Goal: Task Accomplishment & Management: Use online tool/utility

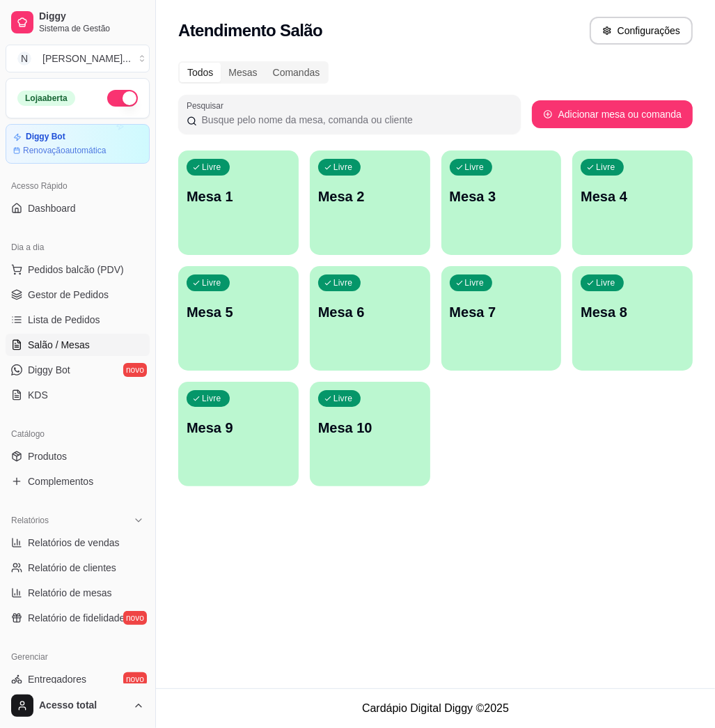
click at [228, 223] on div "Livre Mesa 1" at bounding box center [238, 194] width 120 height 88
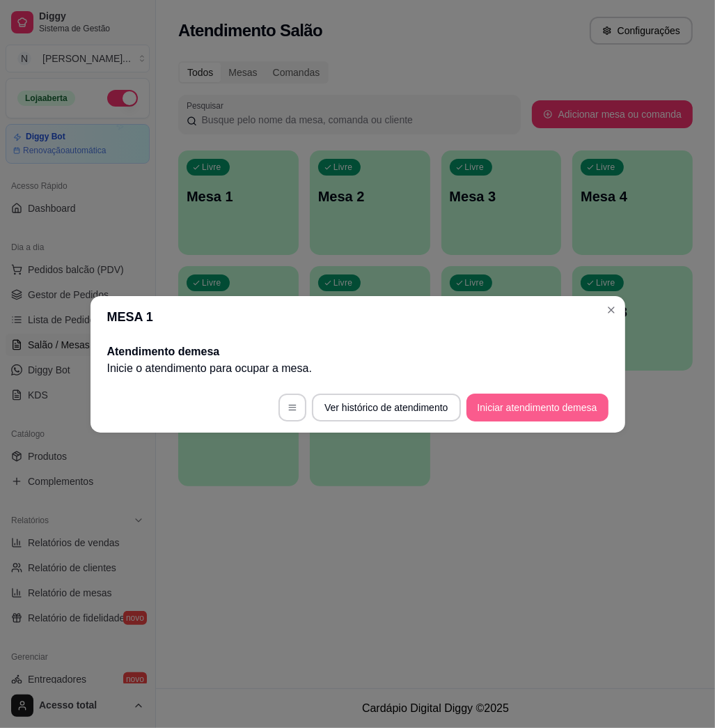
click at [532, 405] on button "Iniciar atendimento de mesa" at bounding box center [537, 407] width 142 height 28
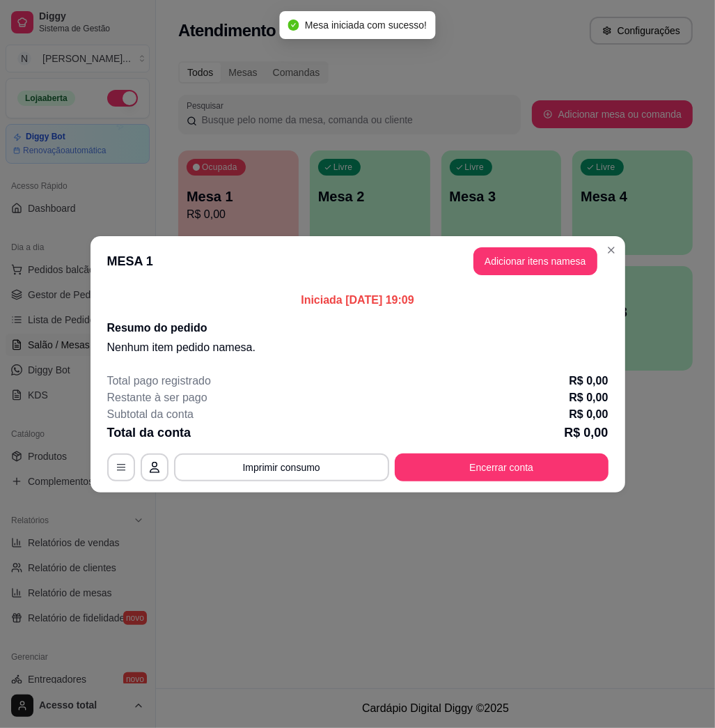
click at [535, 249] on button "Adicionar itens na mesa" at bounding box center [535, 261] width 124 height 28
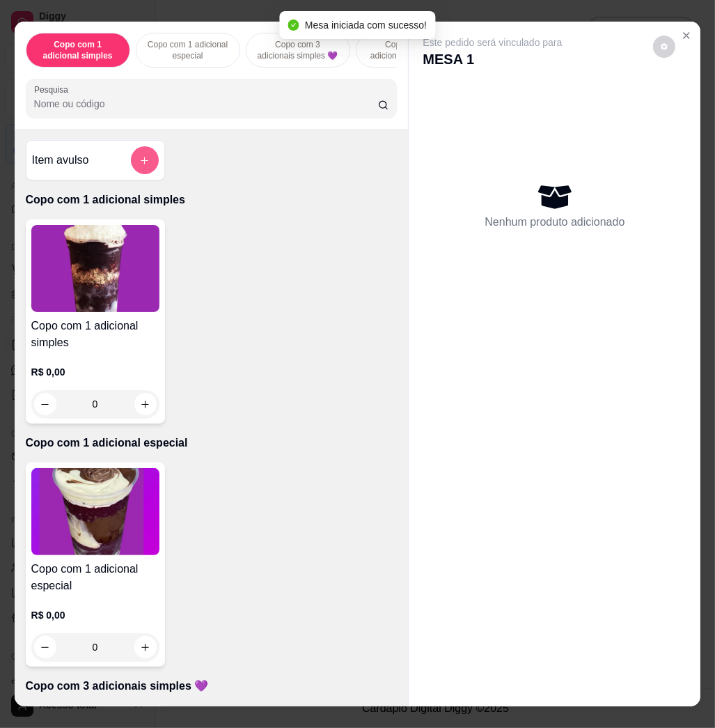
click at [131, 164] on button "add-separate-item" at bounding box center [145, 160] width 28 height 28
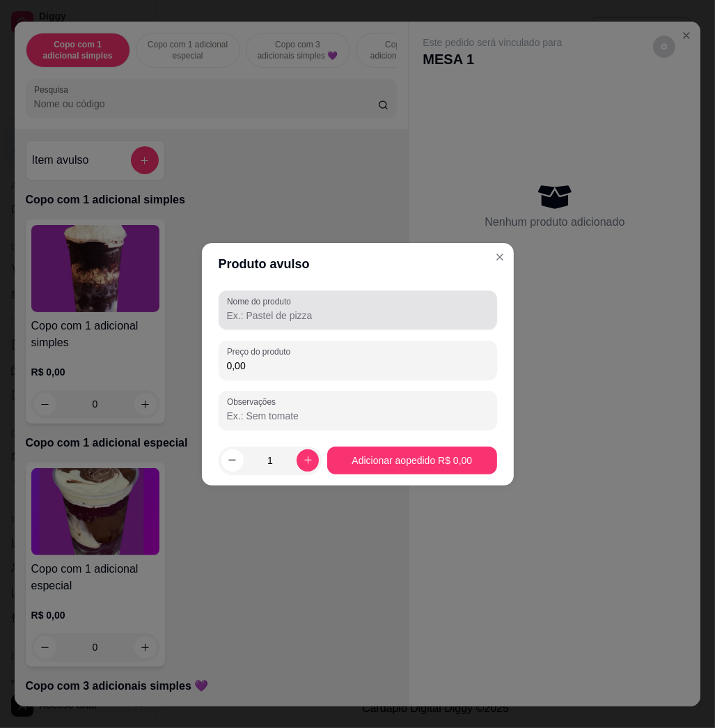
click at [272, 312] on input "Nome do produto" at bounding box center [358, 315] width 262 height 14
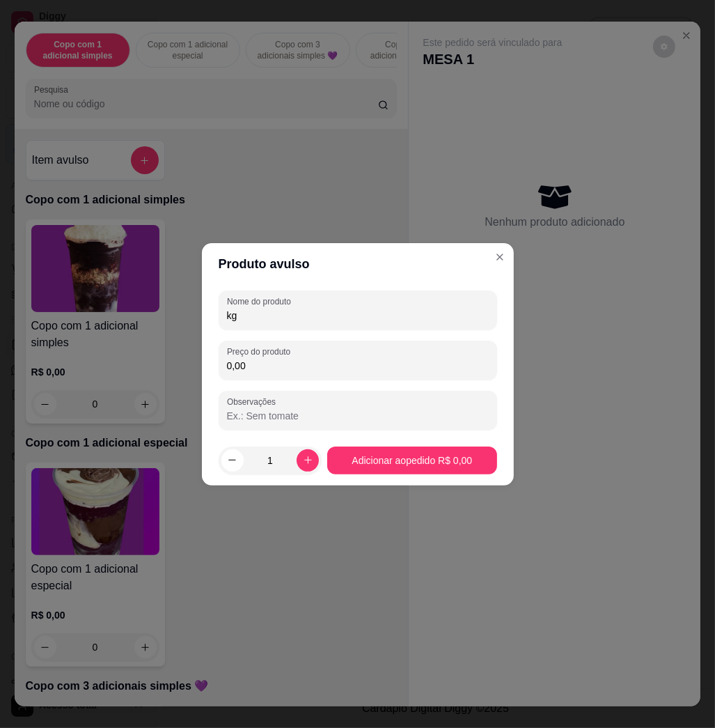
type input "kg"
click at [299, 387] on div "Nome do produto kg Preço do produto 0,00 Observações" at bounding box center [358, 359] width 278 height 139
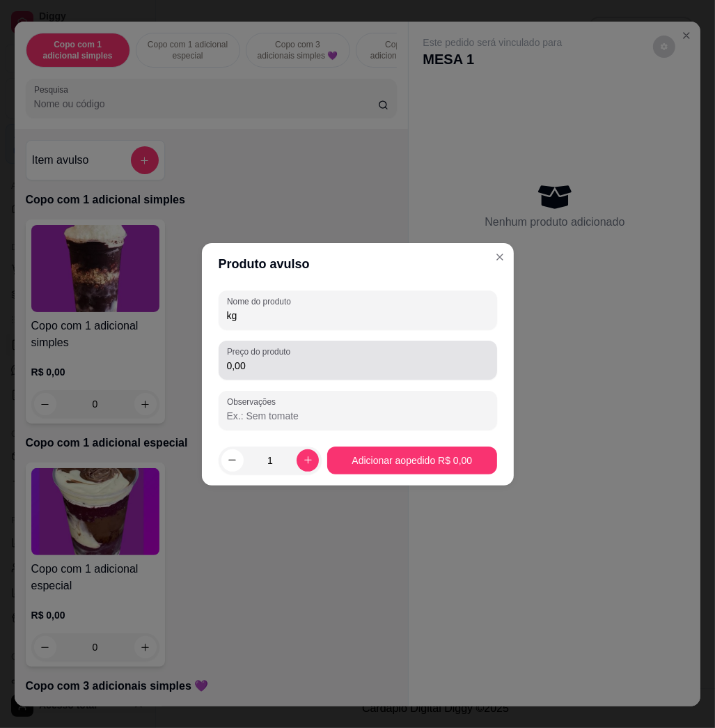
click at [311, 361] on input "0,00" at bounding box center [358, 366] width 262 height 14
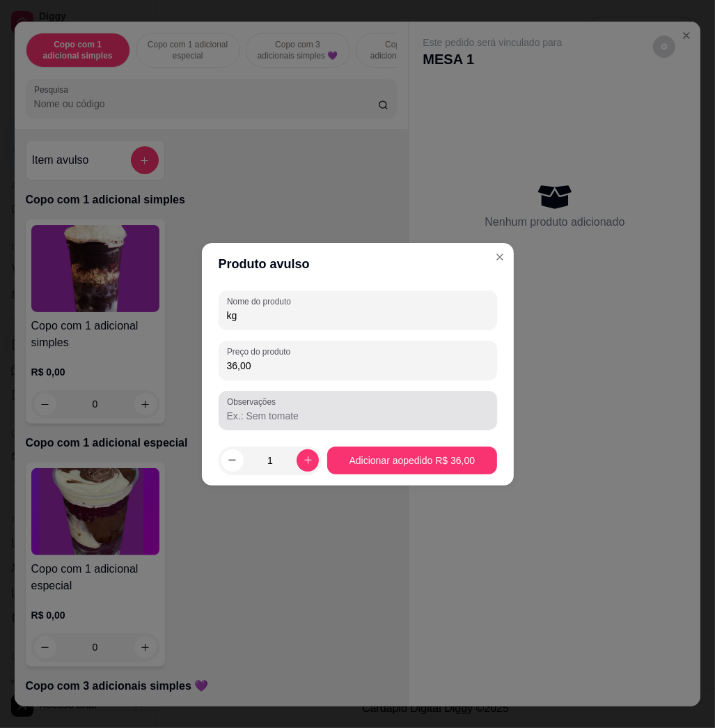
type input "36,00"
click at [382, 394] on div "Observações" at bounding box center [358, 410] width 278 height 39
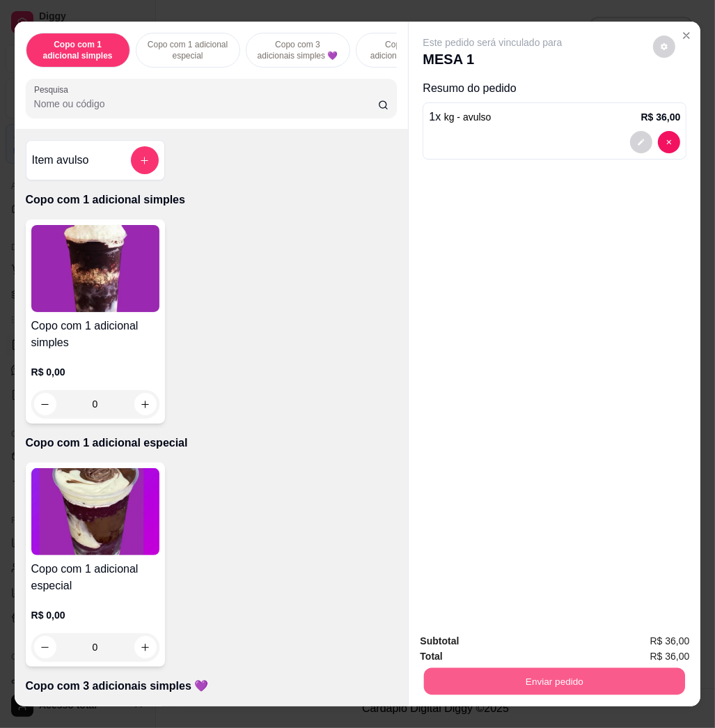
click at [618, 678] on button "Enviar pedido" at bounding box center [554, 680] width 261 height 27
click at [473, 640] on button "Não registrar e enviar pedido" at bounding box center [506, 640] width 145 height 26
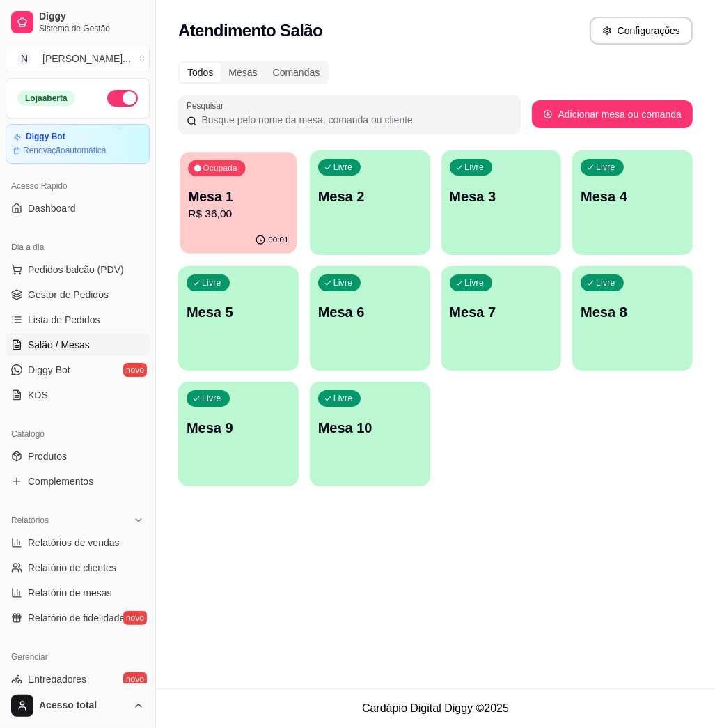
click at [217, 194] on p "Mesa 1" at bounding box center [238, 196] width 100 height 19
click at [231, 217] on p "R$ 36,00" at bounding box center [239, 214] width 104 height 17
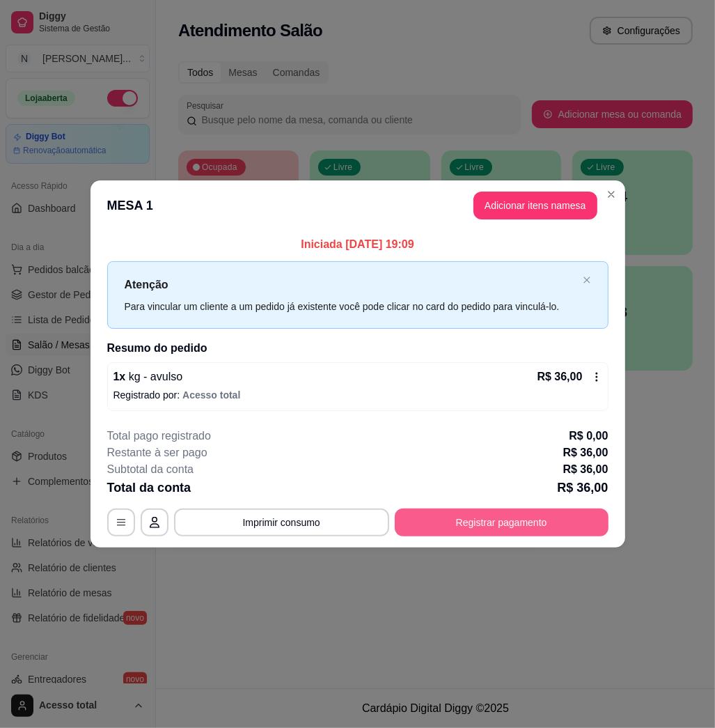
click at [506, 523] on button "Registrar pagamento" at bounding box center [502, 522] width 214 height 28
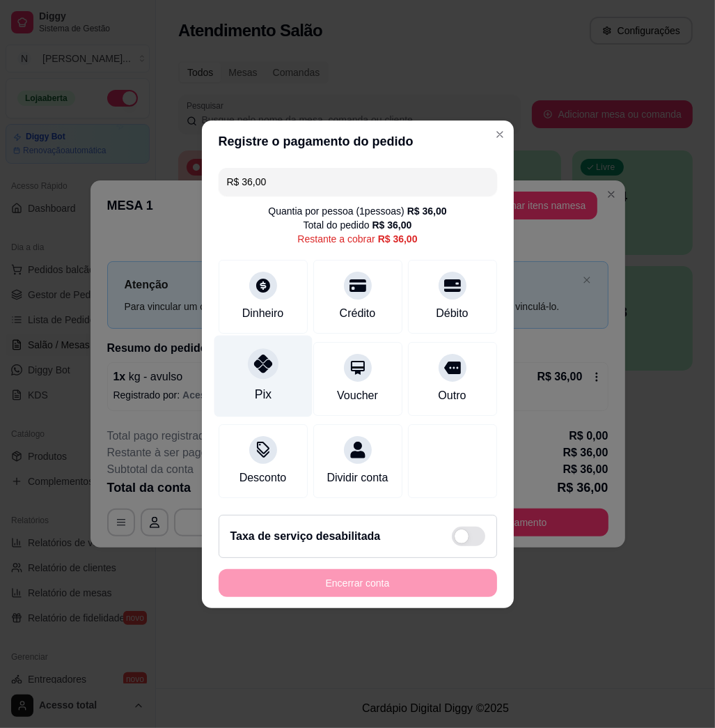
click at [273, 371] on div "Pix" at bounding box center [263, 375] width 98 height 81
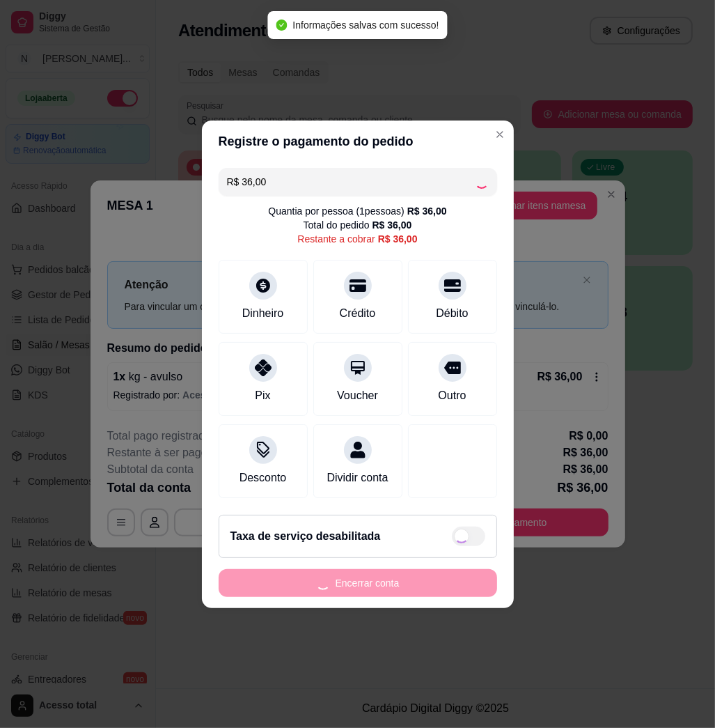
type input "R$ 0,00"
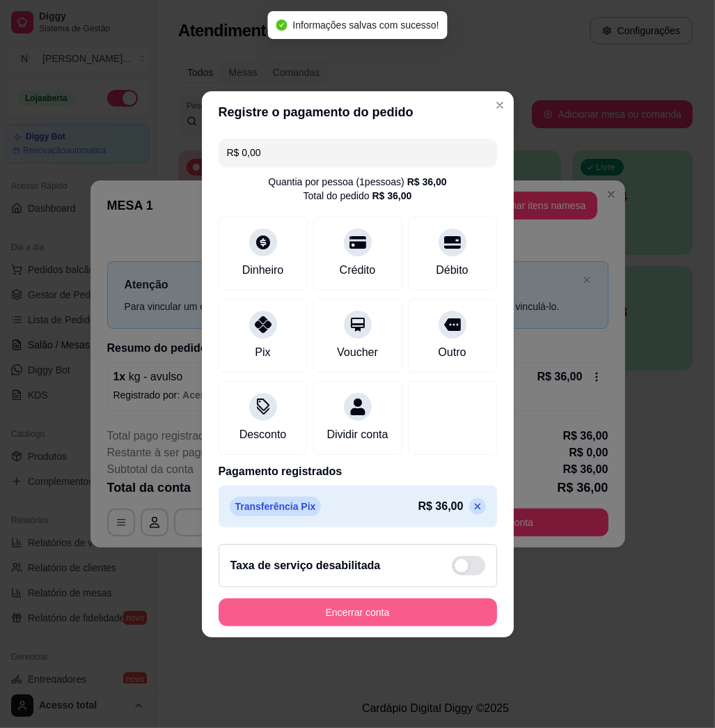
click at [345, 617] on button "Encerrar conta" at bounding box center [358, 612] width 278 height 28
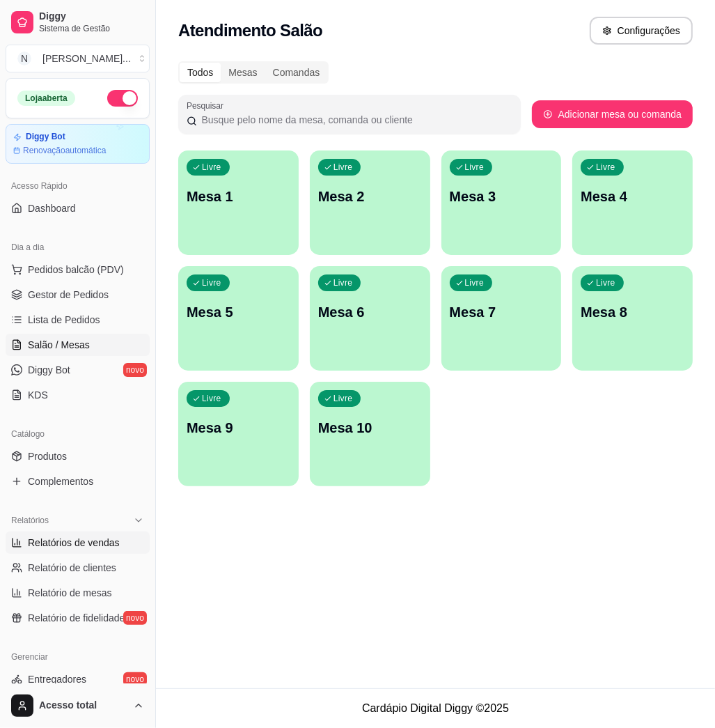
click at [86, 535] on span "Relatórios de vendas" at bounding box center [74, 542] width 92 height 14
select select "ALL"
select select "0"
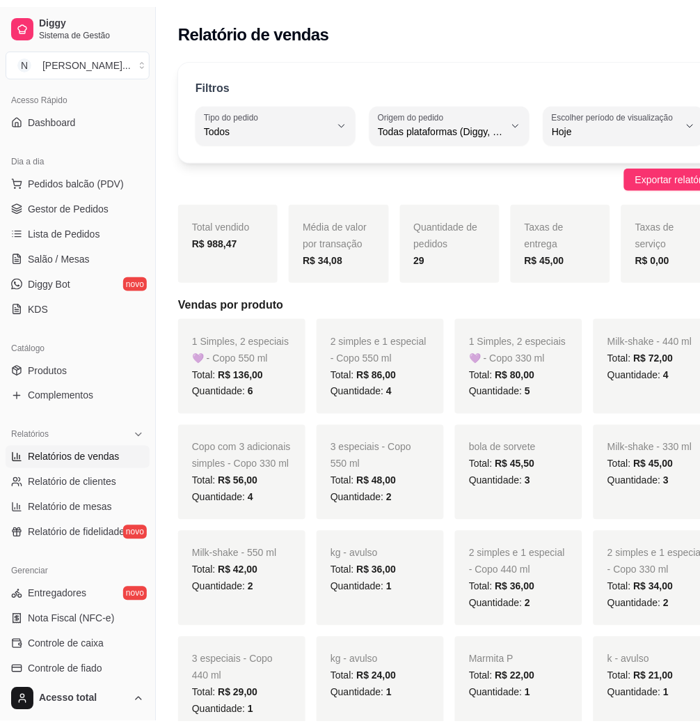
scroll to position [185, 0]
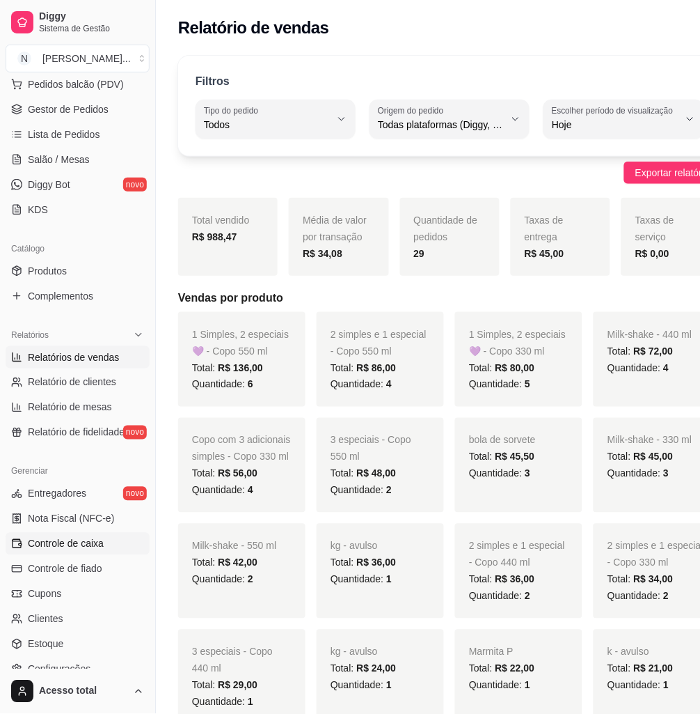
click at [81, 537] on span "Controle de caixa" at bounding box center [66, 544] width 76 height 14
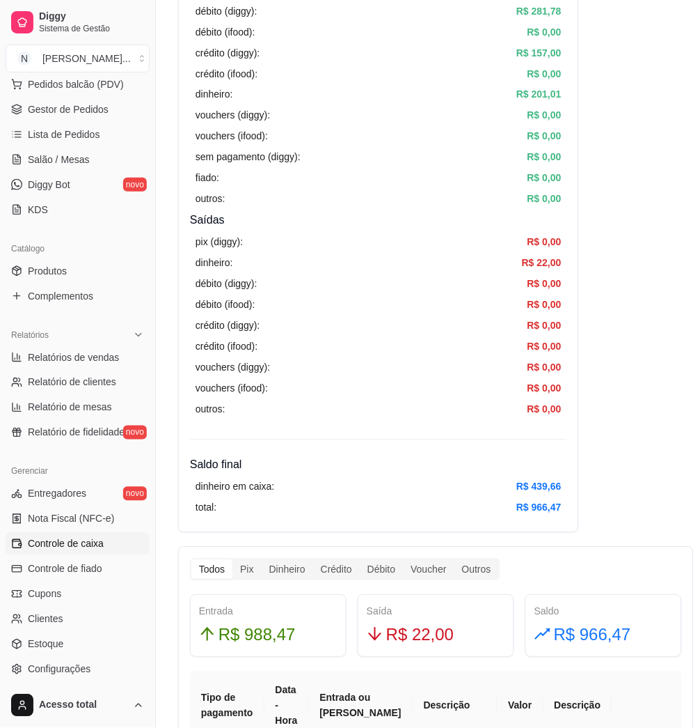
scroll to position [371, 0]
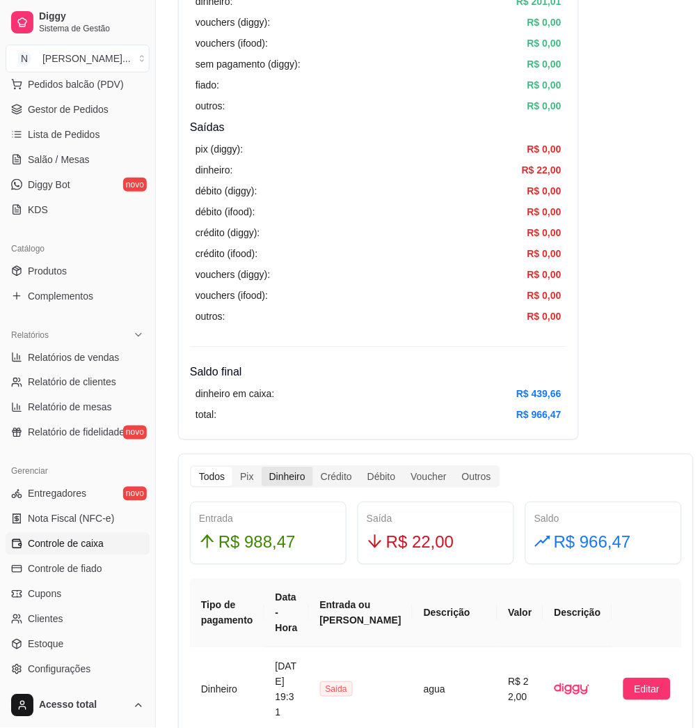
click at [288, 469] on div "Dinheiro" at bounding box center [288, 476] width 52 height 19
click at [262, 467] on input "Dinheiro" at bounding box center [262, 467] width 0 height 0
click at [78, 149] on link "Salão / Mesas" at bounding box center [78, 159] width 144 height 22
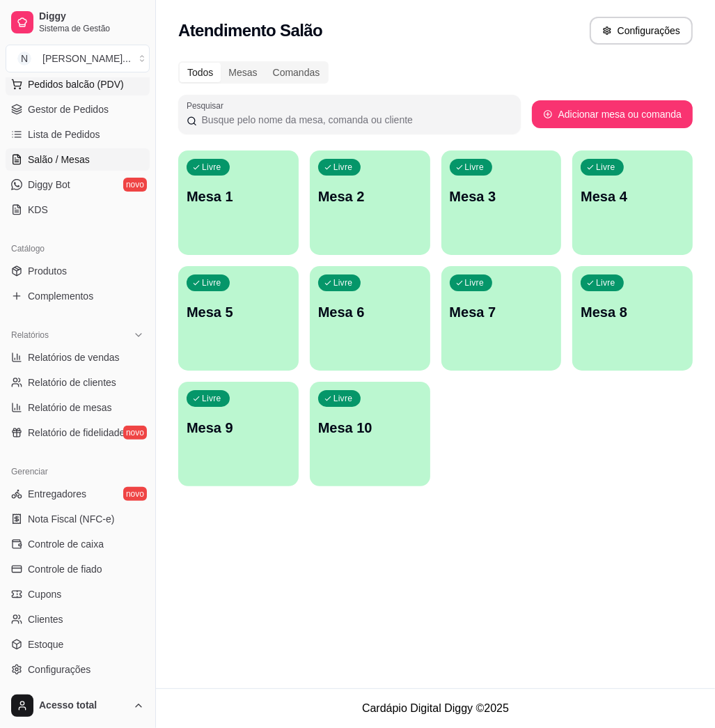
scroll to position [93, 0]
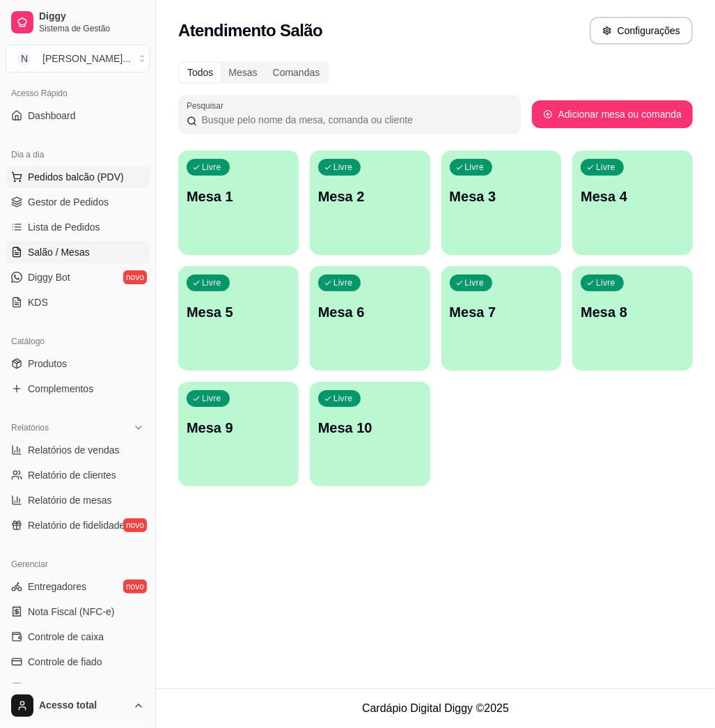
click at [81, 178] on span "Pedidos balcão (PDV)" at bounding box center [76, 177] width 96 height 14
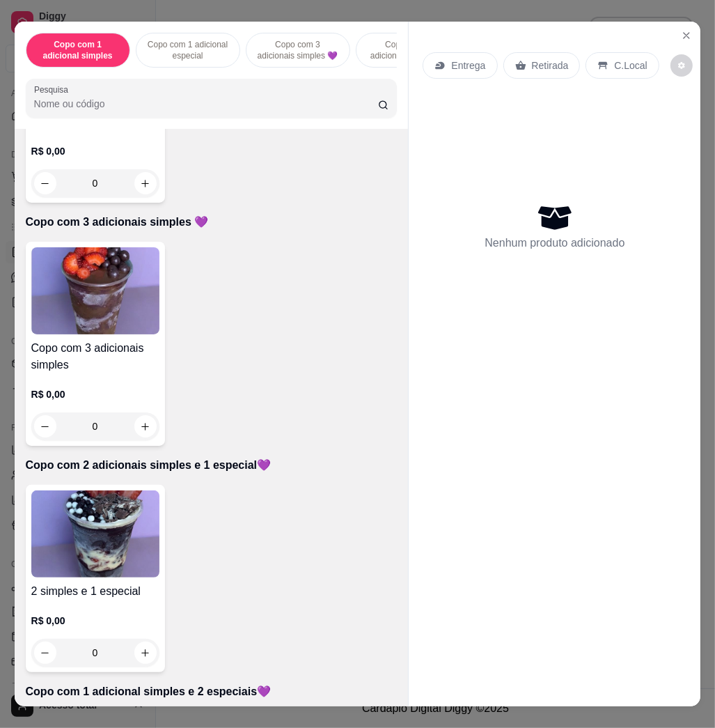
scroll to position [650, 0]
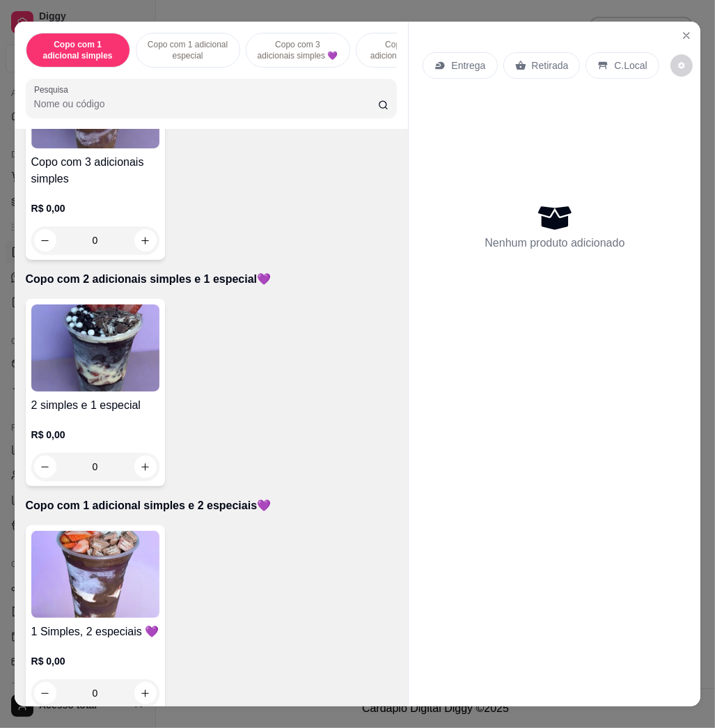
click at [120, 569] on img at bounding box center [95, 574] width 128 height 87
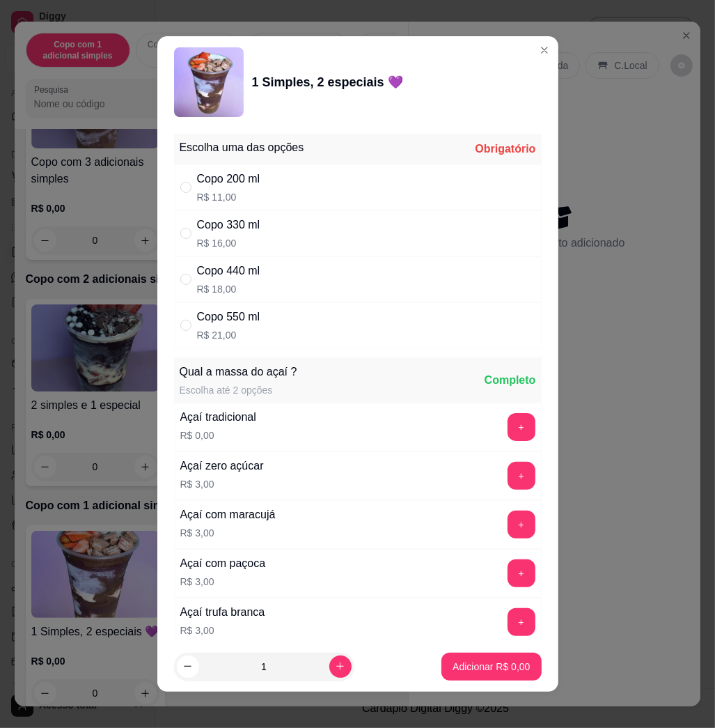
click at [284, 324] on div "Copo 550 ml R$ 21,00" at bounding box center [358, 325] width 368 height 46
radio input "true"
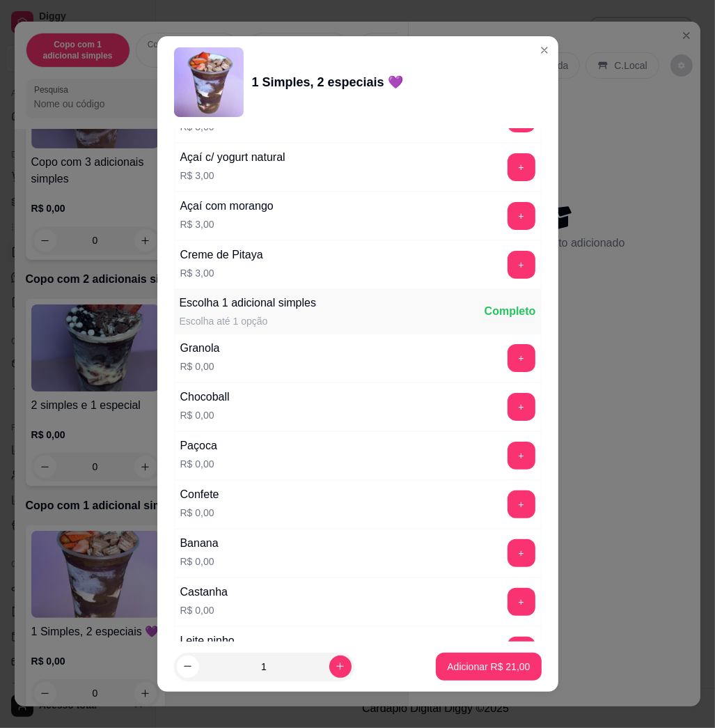
scroll to position [835, 0]
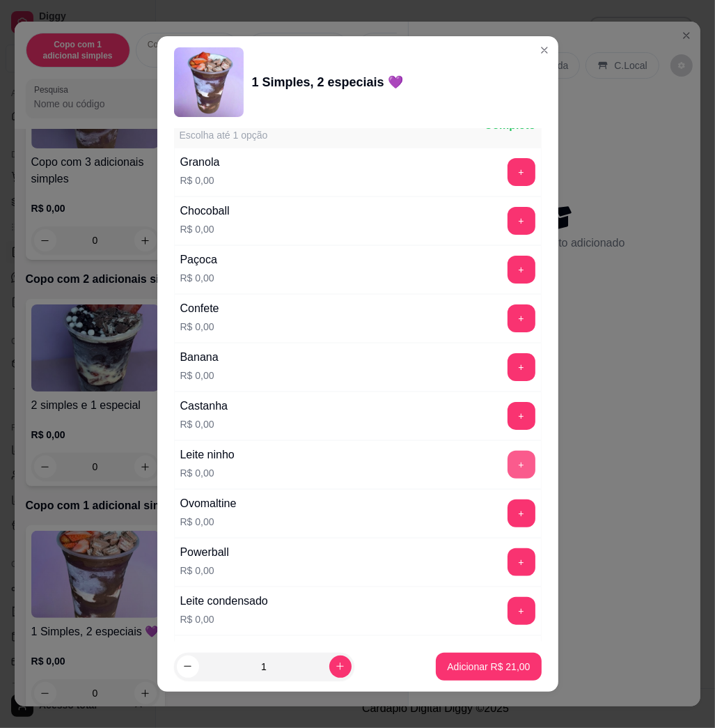
click at [508, 469] on button "+" at bounding box center [522, 464] width 28 height 28
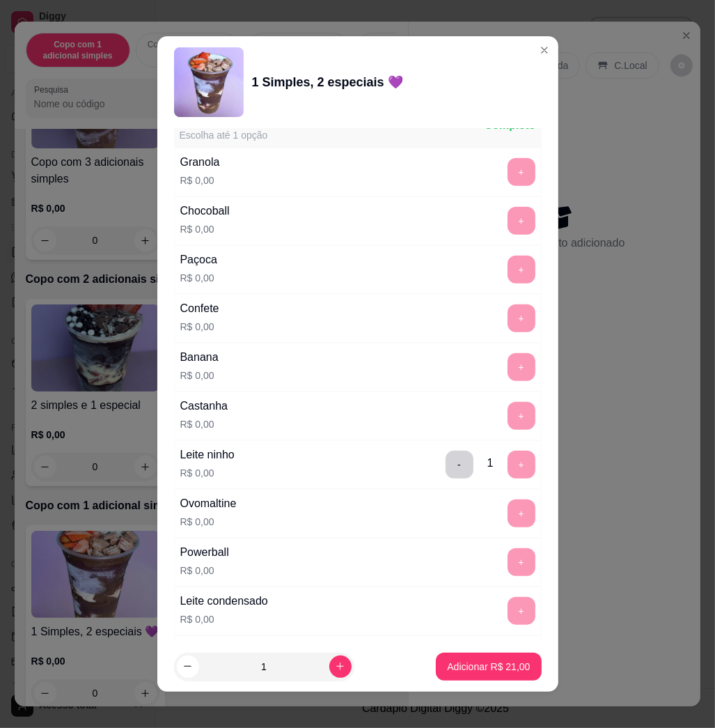
scroll to position [1299, 0]
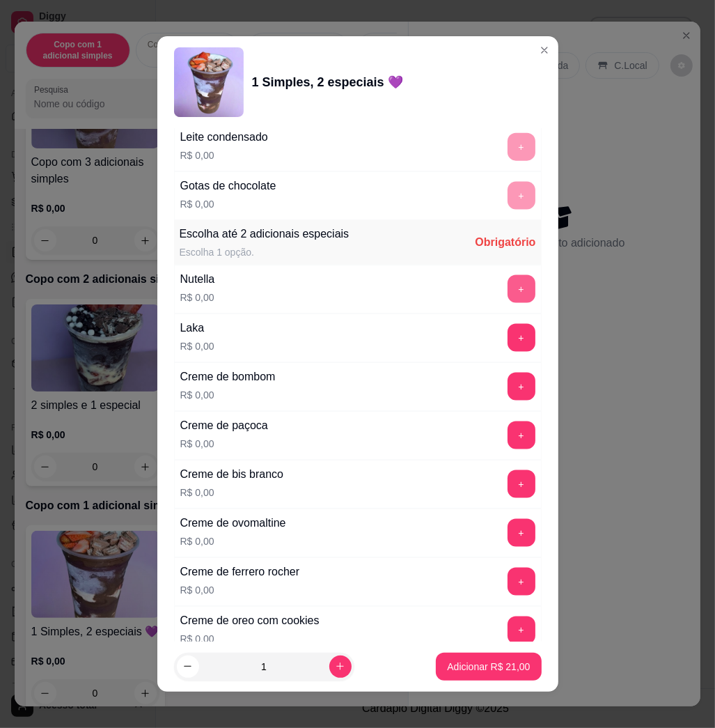
click at [508, 291] on button "+" at bounding box center [522, 289] width 28 height 28
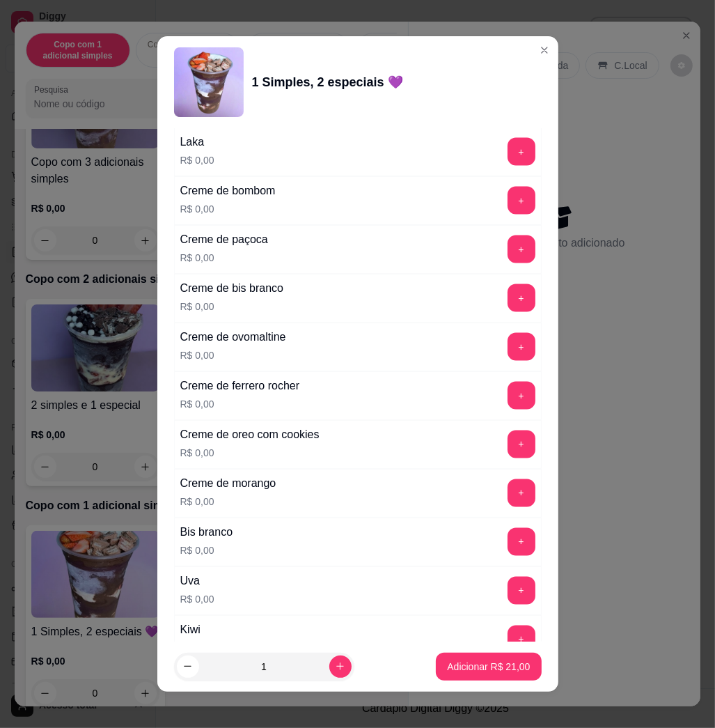
scroll to position [1578, 0]
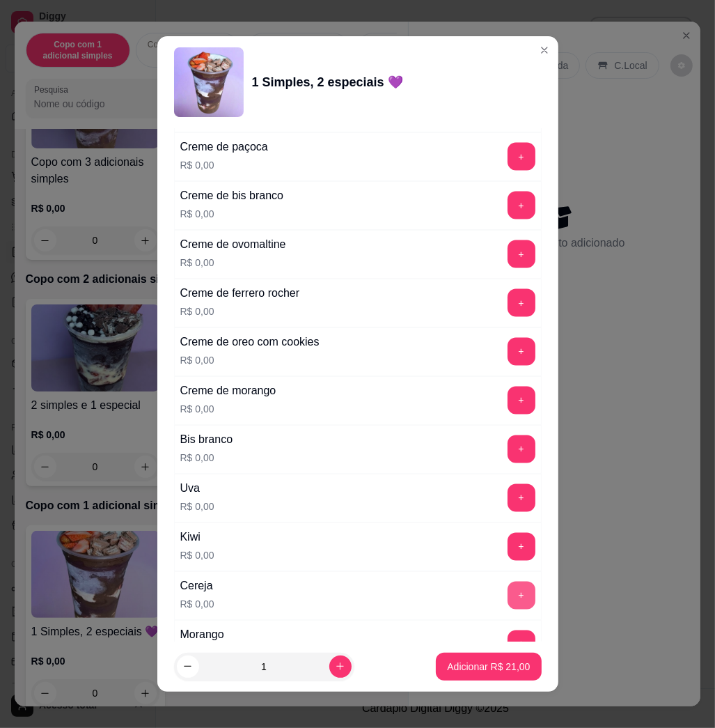
click at [508, 603] on button "+" at bounding box center [522, 595] width 28 height 28
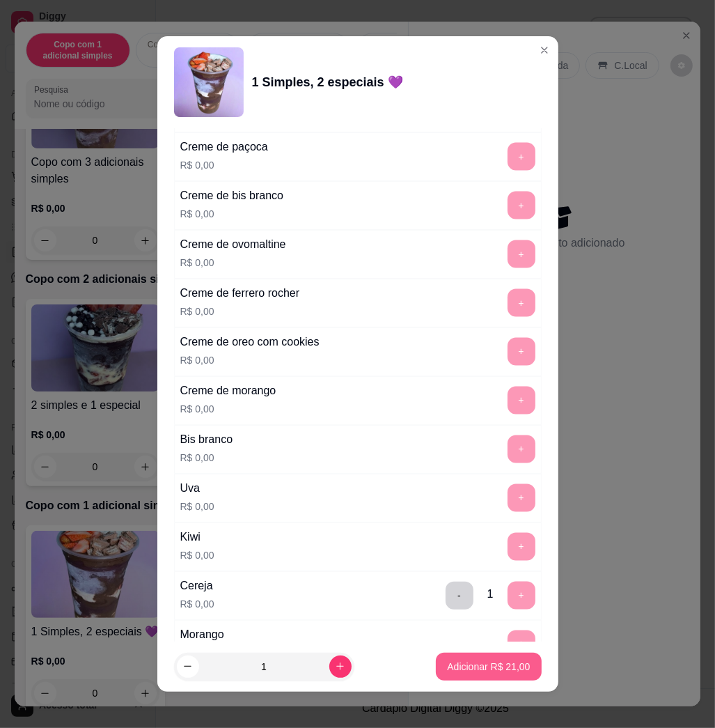
click at [469, 662] on p "Adicionar R$ 21,00" at bounding box center [488, 666] width 83 height 14
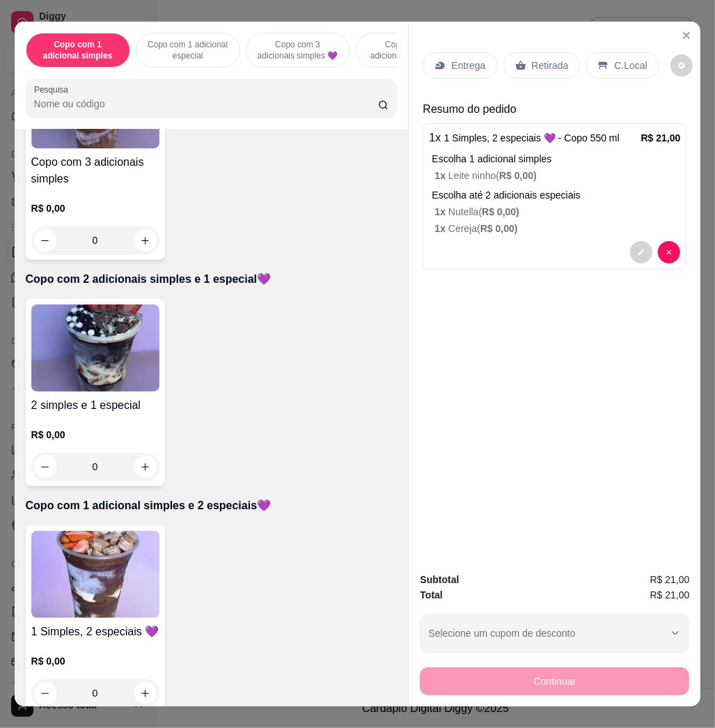
click at [459, 58] on p "Entrega" at bounding box center [468, 65] width 34 height 14
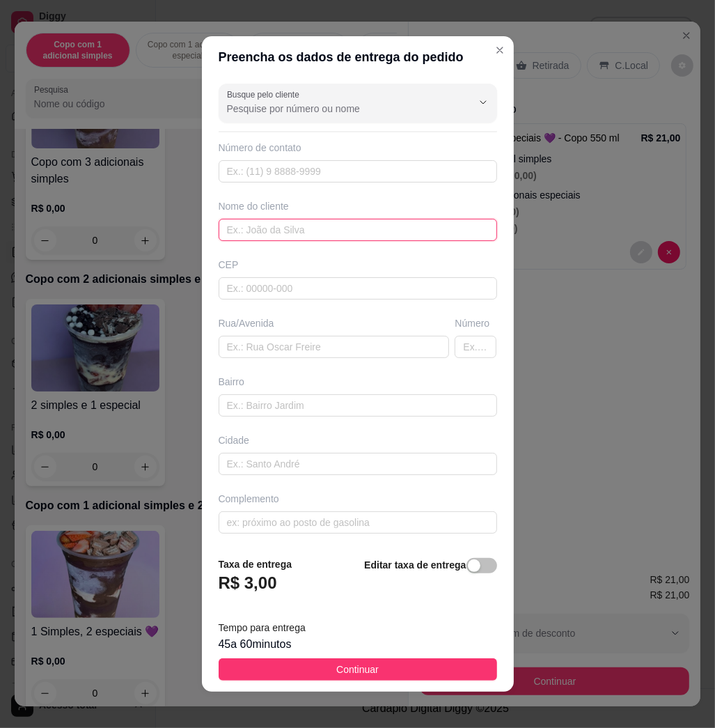
click at [299, 233] on input "text" at bounding box center [358, 230] width 278 height 22
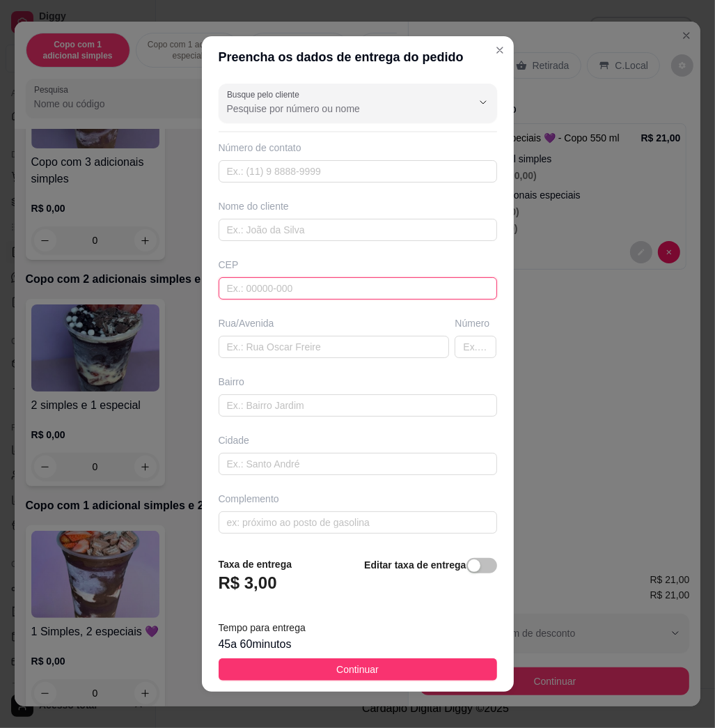
click at [309, 290] on input "text" at bounding box center [358, 288] width 278 height 22
click at [308, 290] on input "text" at bounding box center [358, 288] width 278 height 22
click at [307, 282] on input "text" at bounding box center [358, 288] width 278 height 22
type input "1"
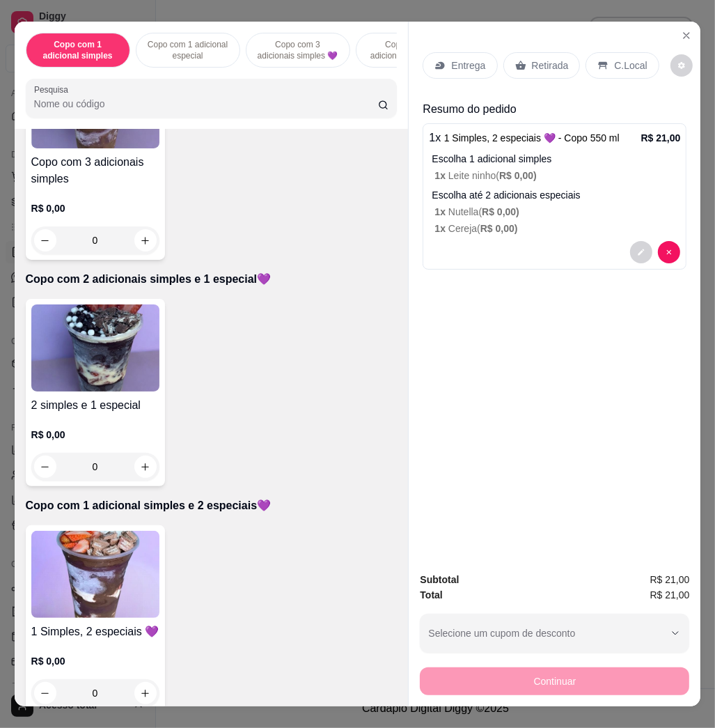
click at [477, 58] on p "Entrega" at bounding box center [468, 65] width 34 height 14
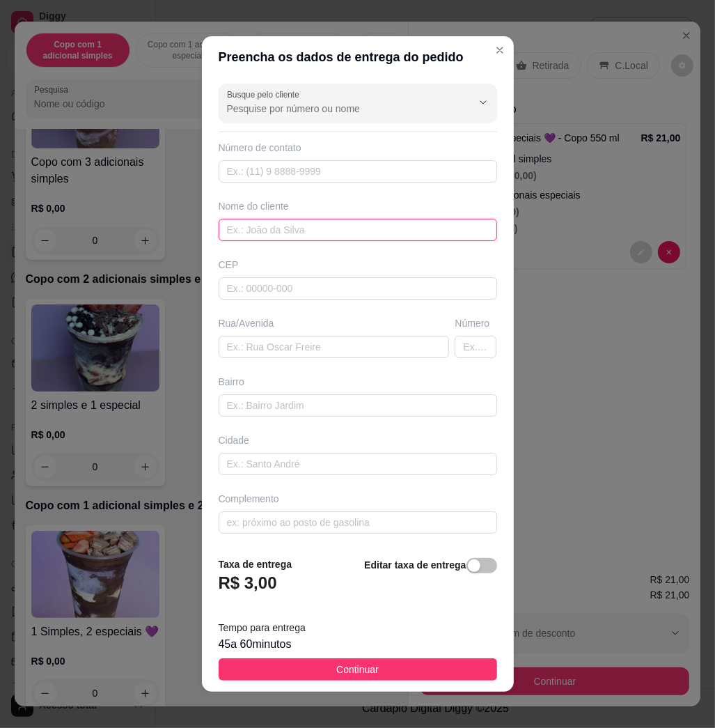
click at [308, 230] on input "text" at bounding box center [358, 230] width 278 height 22
type input "l"
type input "[PERSON_NAME]"
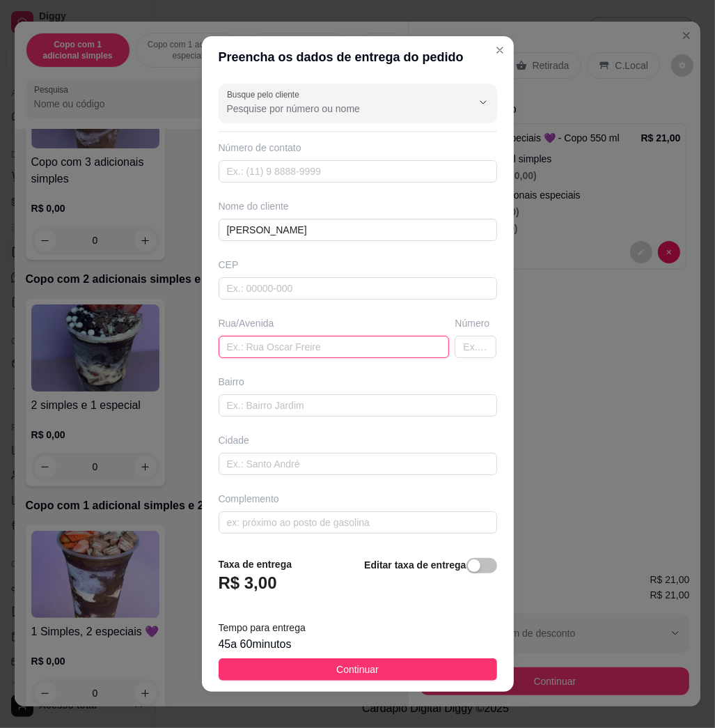
click at [354, 341] on input "text" at bounding box center [334, 347] width 231 height 22
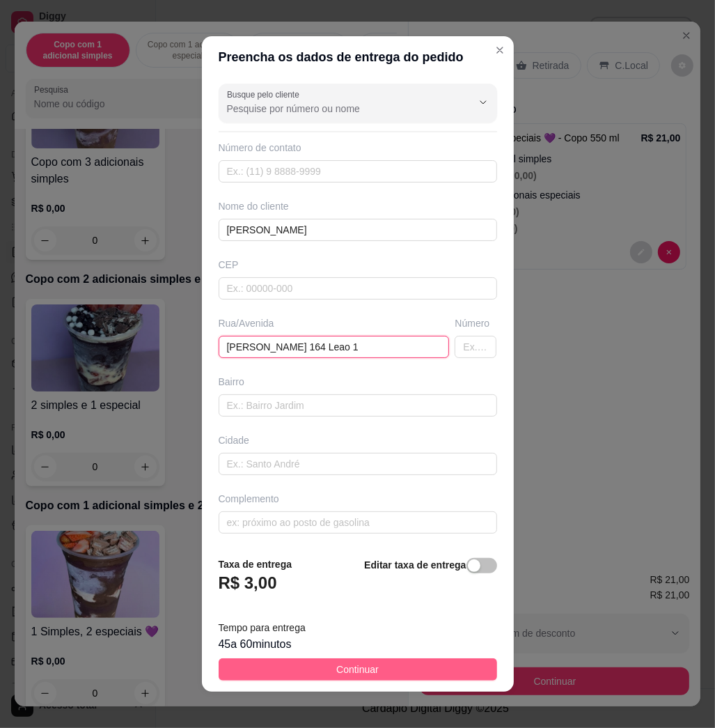
type input "[PERSON_NAME] 164 Leao 1"
click at [336, 675] on span "Continuar" at bounding box center [357, 668] width 42 height 15
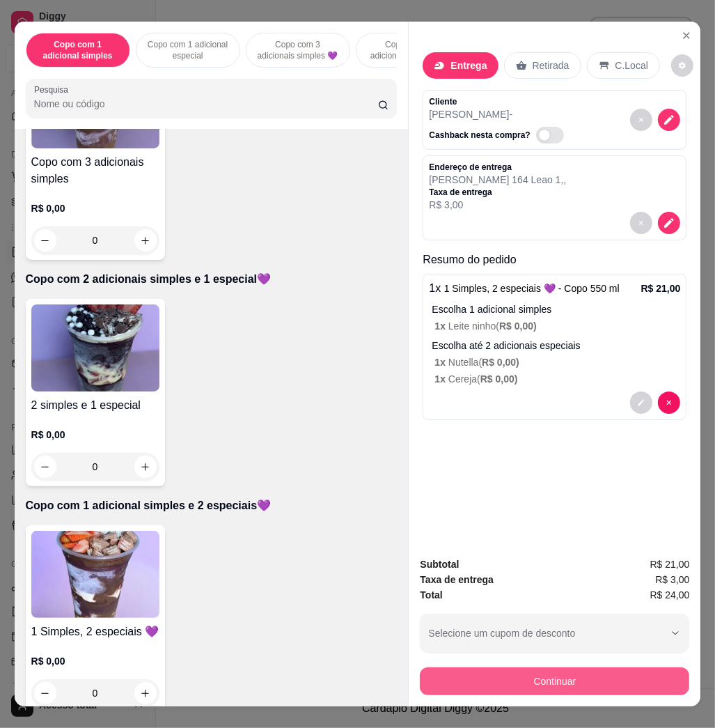
click at [485, 672] on button "Continuar" at bounding box center [554, 681] width 269 height 28
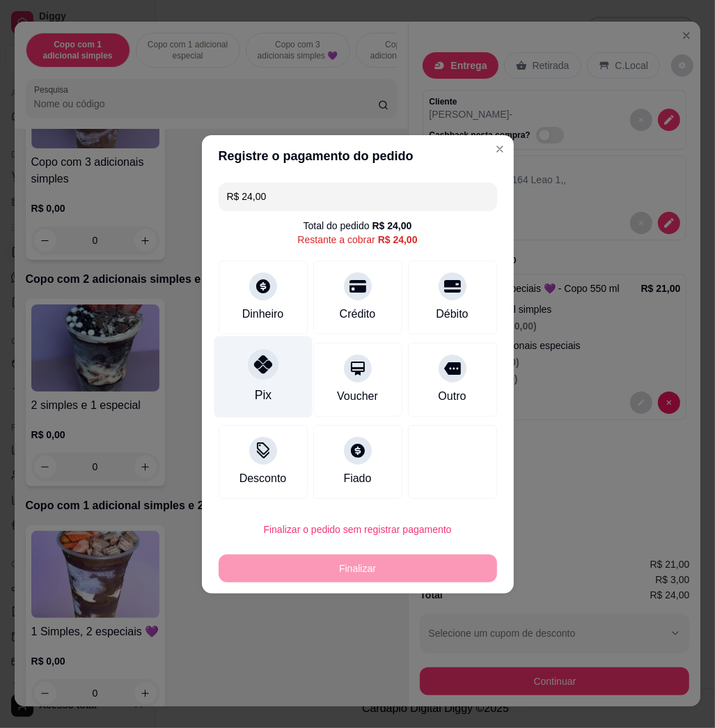
click at [268, 383] on div "Pix" at bounding box center [263, 376] width 98 height 81
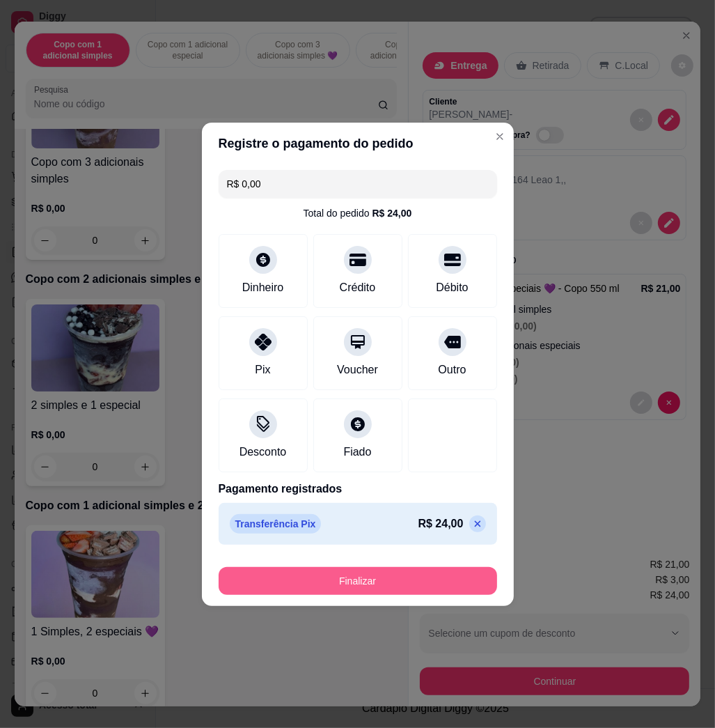
click at [375, 575] on button "Finalizar" at bounding box center [358, 581] width 278 height 28
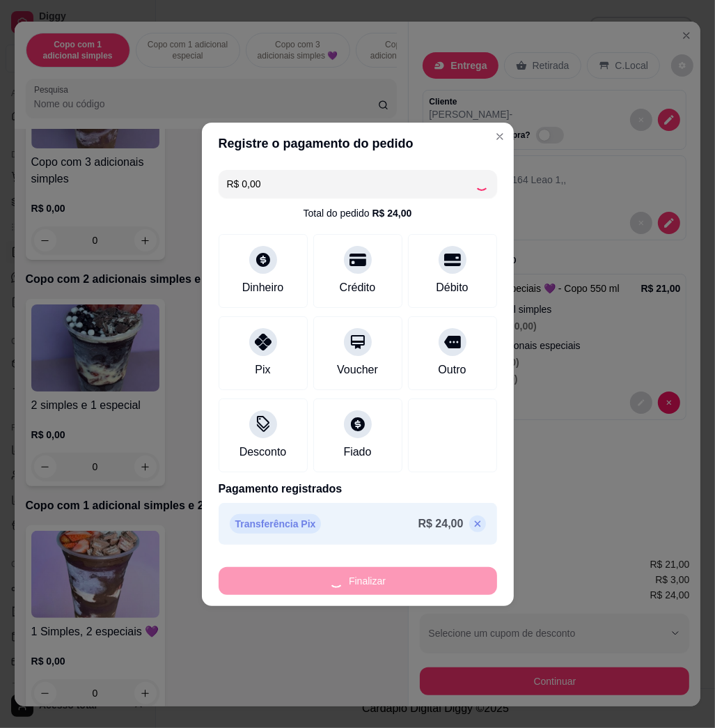
type input "-R$ 24,00"
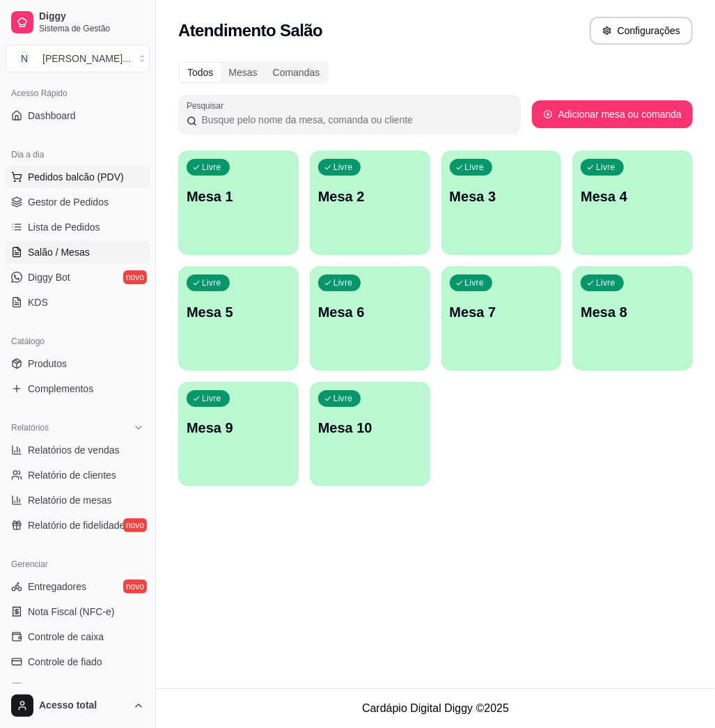
click at [69, 177] on span "Pedidos balcão (PDV)" at bounding box center [76, 177] width 96 height 14
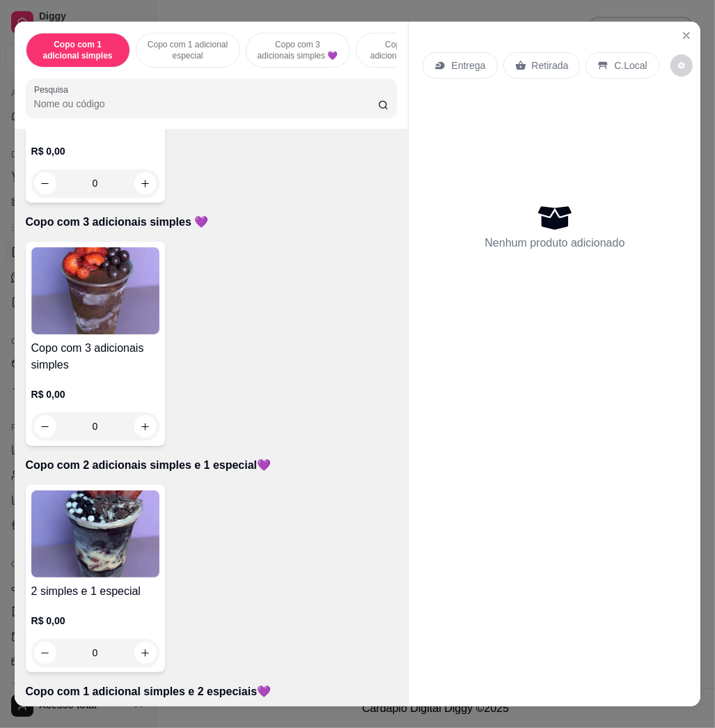
scroll to position [557, 0]
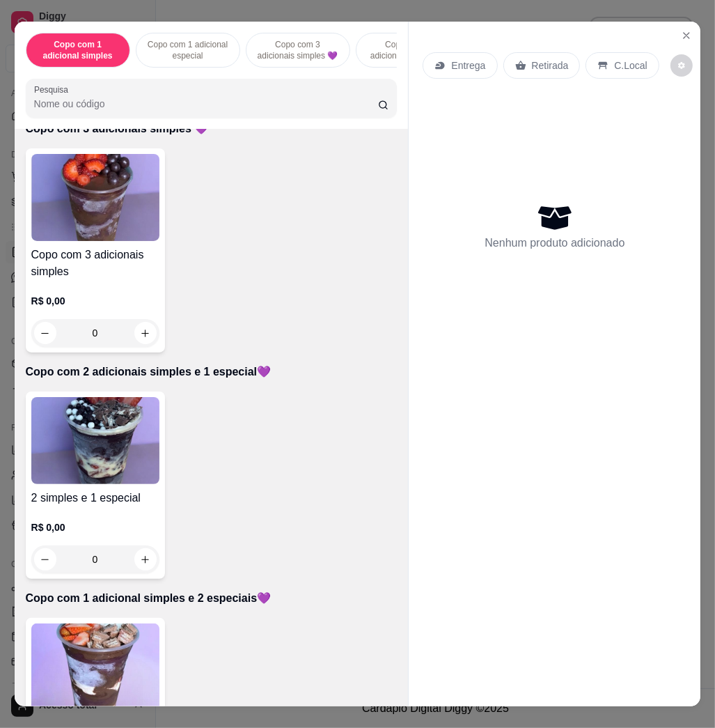
click at [95, 439] on img at bounding box center [95, 440] width 128 height 87
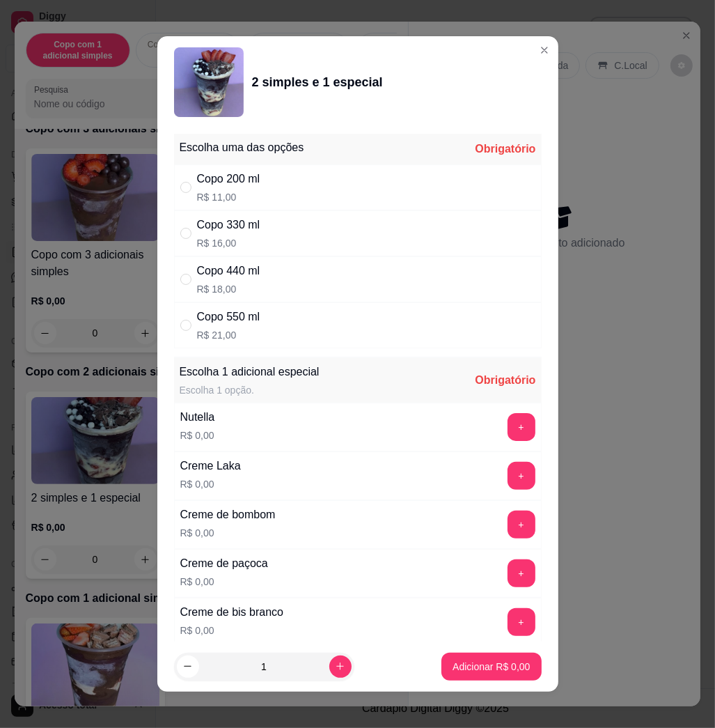
click at [258, 268] on div "Copo 440 ml R$ 18,00" at bounding box center [358, 279] width 368 height 46
radio input "true"
click at [508, 424] on button "+" at bounding box center [521, 427] width 27 height 27
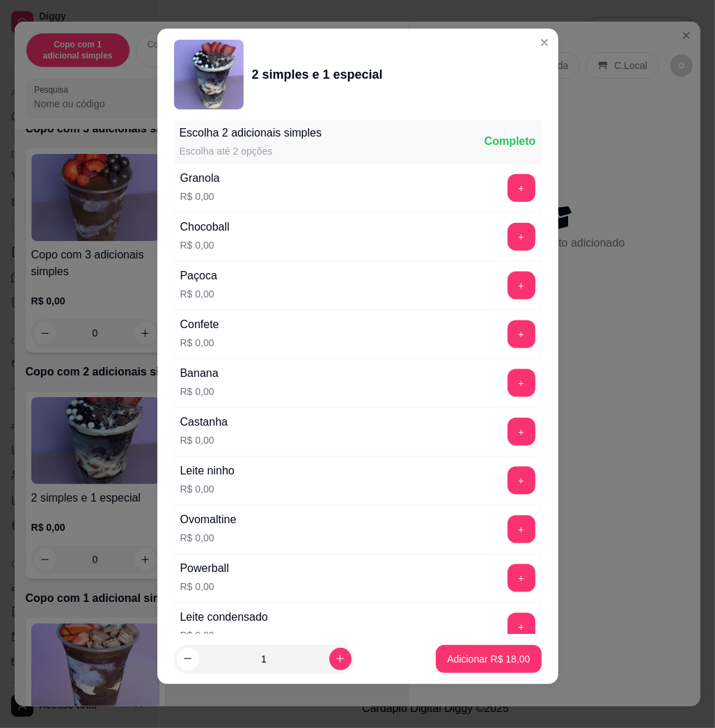
scroll to position [1388, 0]
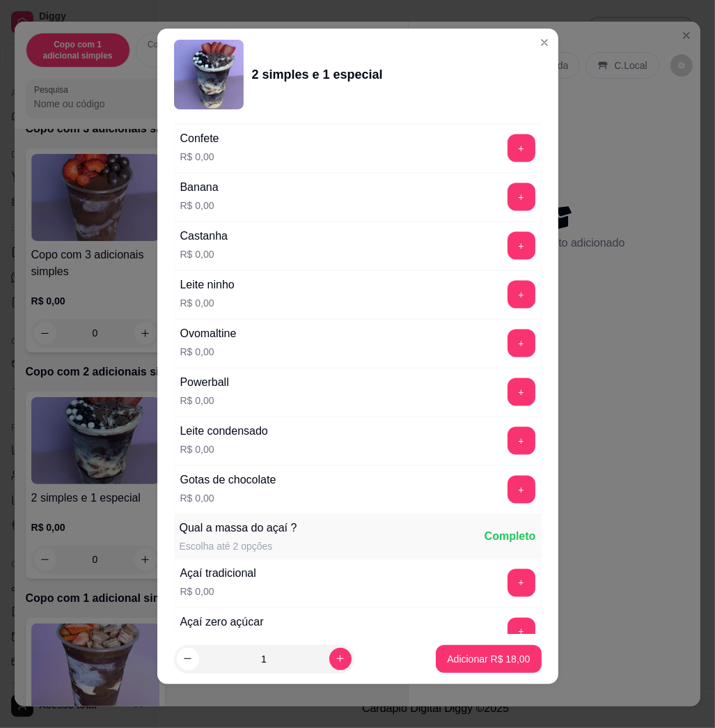
click at [508, 301] on button "+" at bounding box center [522, 295] width 28 height 28
click at [508, 194] on button "+" at bounding box center [522, 197] width 28 height 28
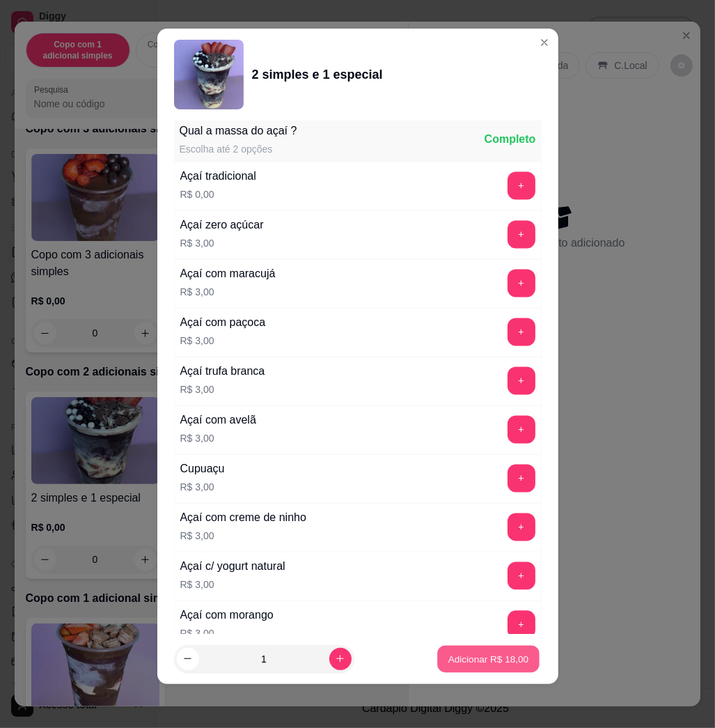
click at [464, 662] on p "Adicionar R$ 18,00" at bounding box center [488, 658] width 81 height 13
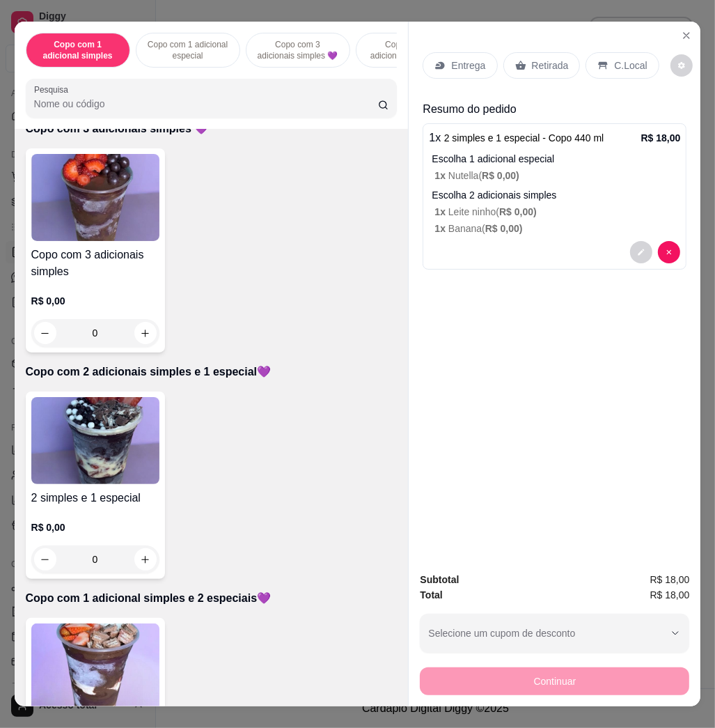
click at [451, 58] on p "Entrega" at bounding box center [468, 65] width 34 height 14
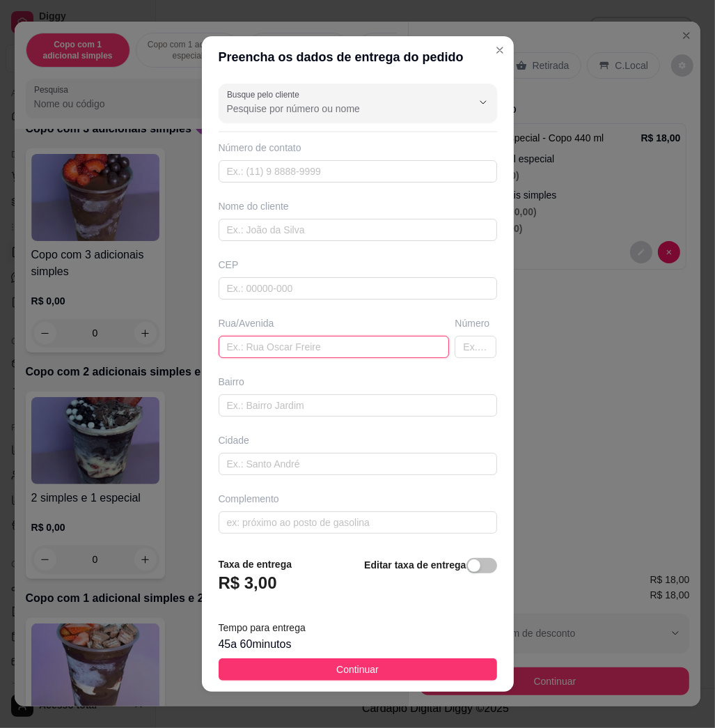
click at [326, 338] on input "text" at bounding box center [334, 347] width 231 height 22
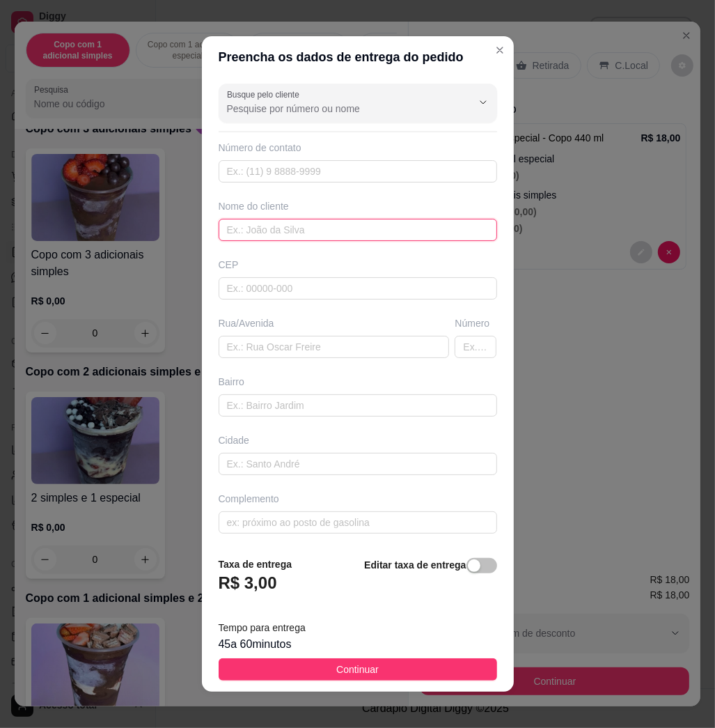
click at [364, 223] on input "text" at bounding box center [358, 230] width 278 height 22
type input "Foizer"
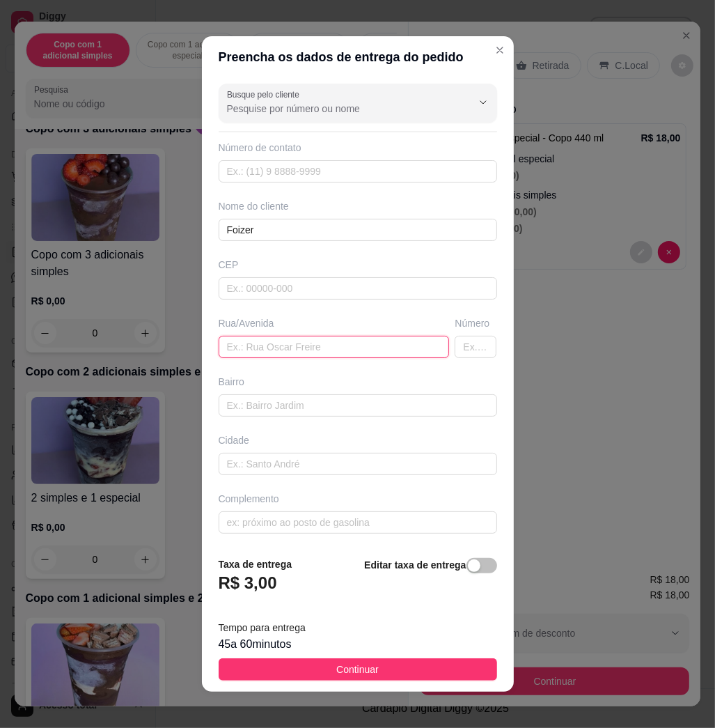
click at [350, 350] on input "text" at bounding box center [334, 347] width 231 height 22
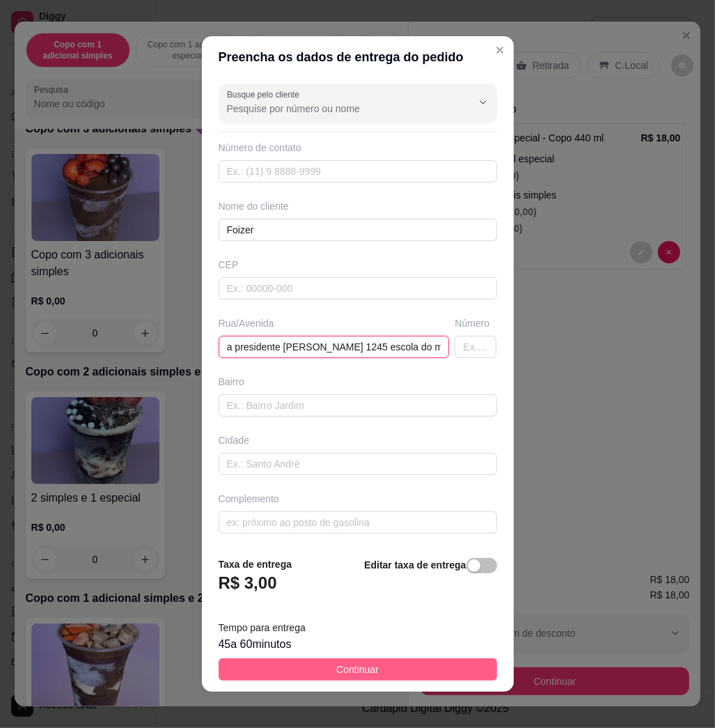
type input "avenida presidente [PERSON_NAME] 1245 escola do mauro"
click at [409, 660] on button "Continuar" at bounding box center [358, 669] width 278 height 22
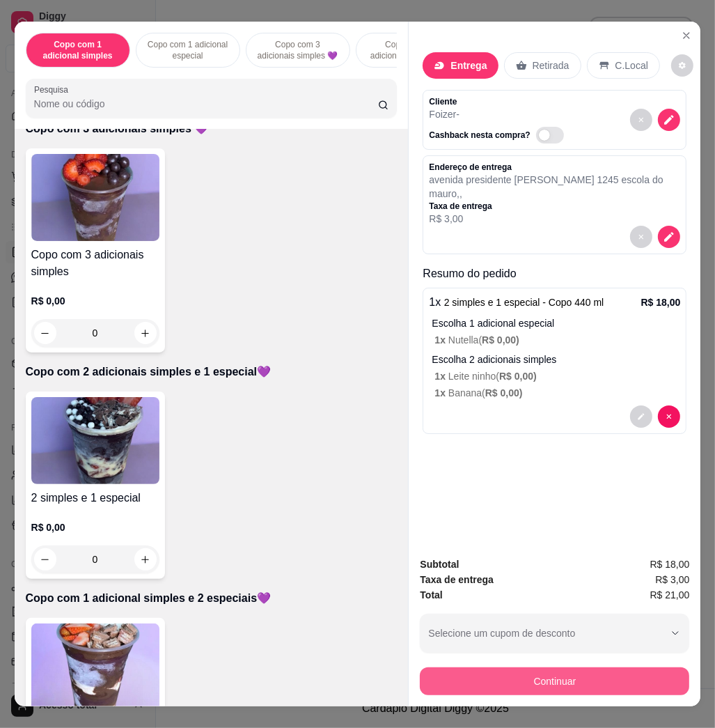
click at [478, 674] on button "Continuar" at bounding box center [554, 681] width 269 height 28
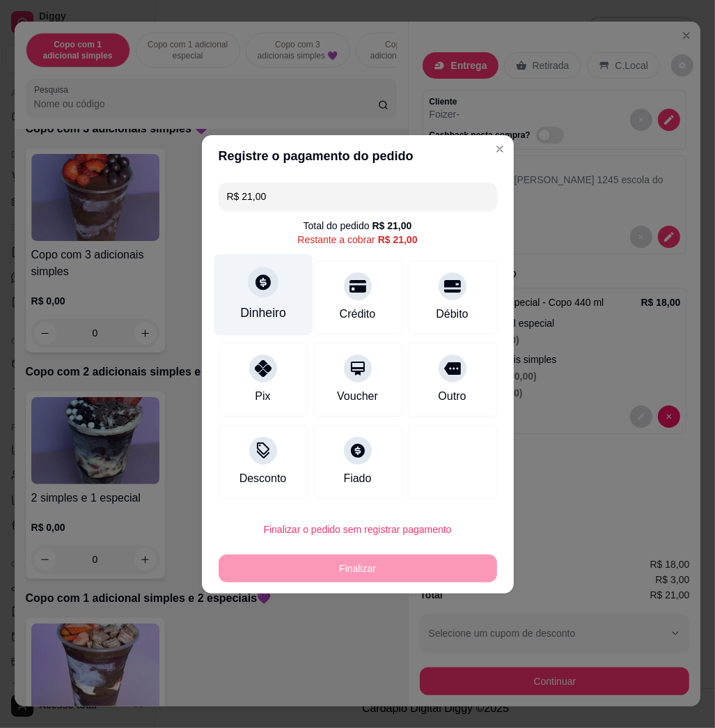
click at [258, 277] on icon at bounding box center [263, 281] width 15 height 15
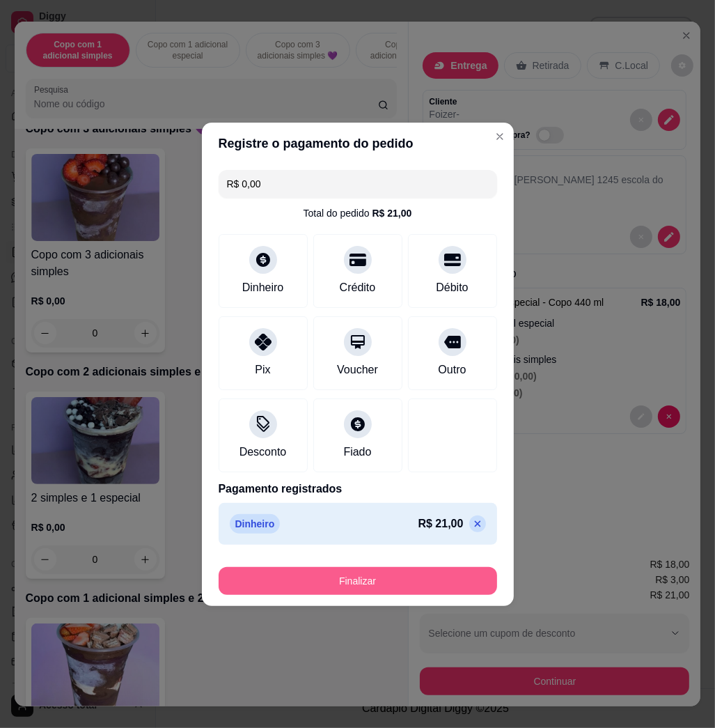
click at [362, 578] on button "Finalizar" at bounding box center [358, 581] width 278 height 28
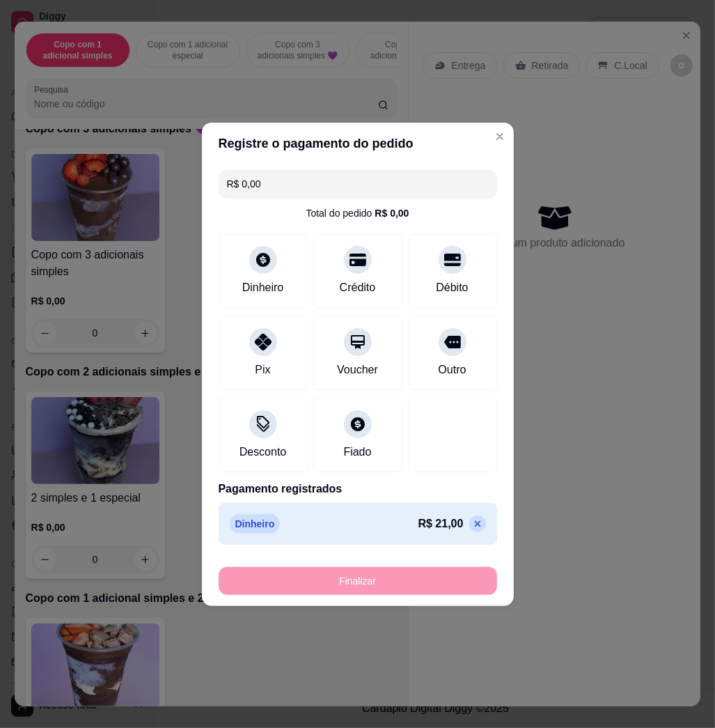
type input "-R$ 21,00"
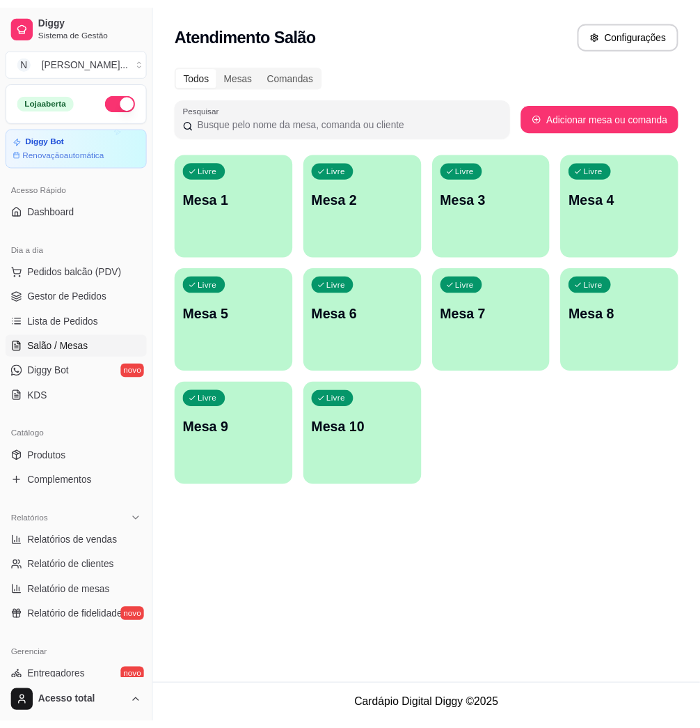
scroll to position [274, 0]
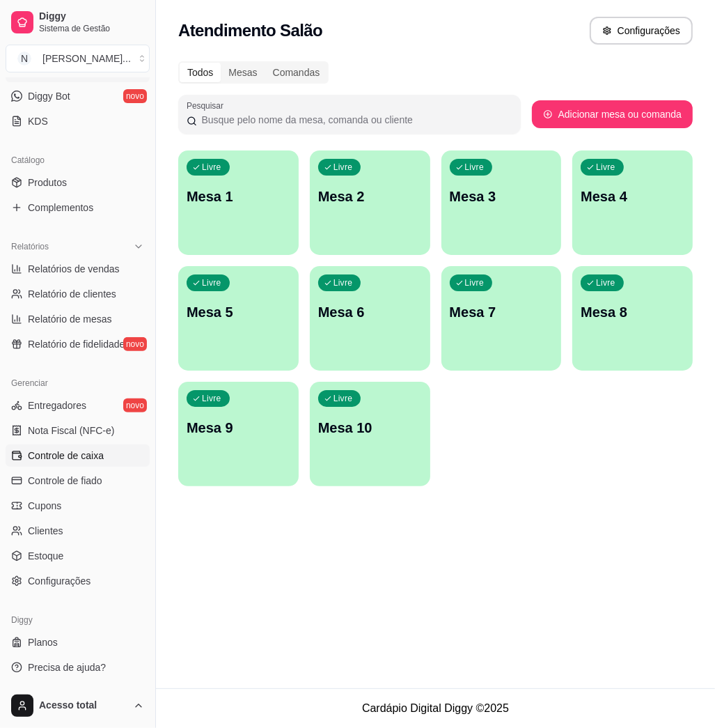
click at [99, 462] on link "Controle de caixa" at bounding box center [78, 455] width 144 height 22
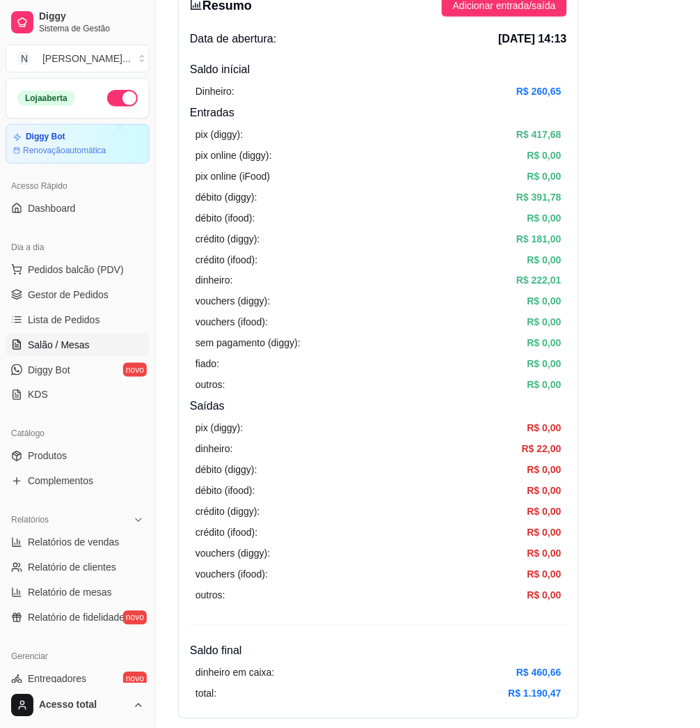
click at [81, 350] on span "Salão / Mesas" at bounding box center [59, 345] width 62 height 14
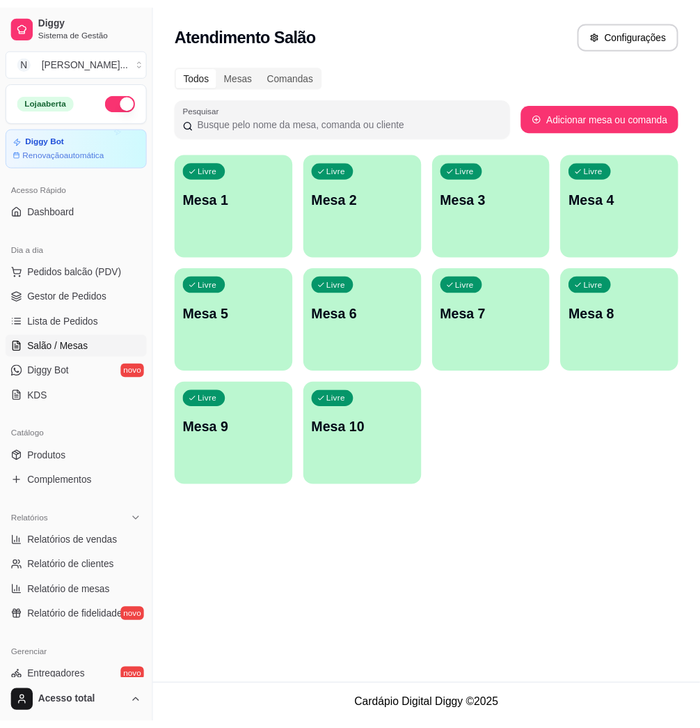
scroll to position [274, 0]
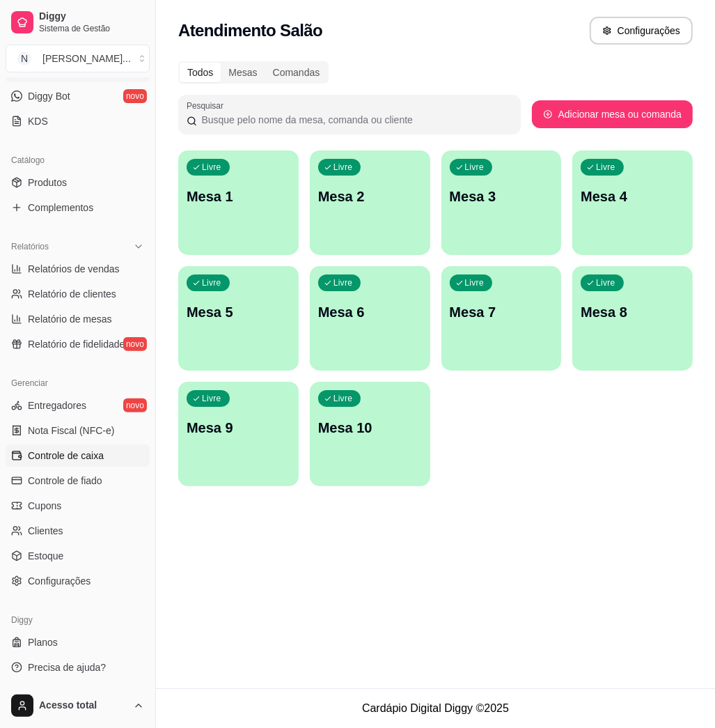
click at [100, 462] on link "Controle de caixa" at bounding box center [78, 455] width 144 height 22
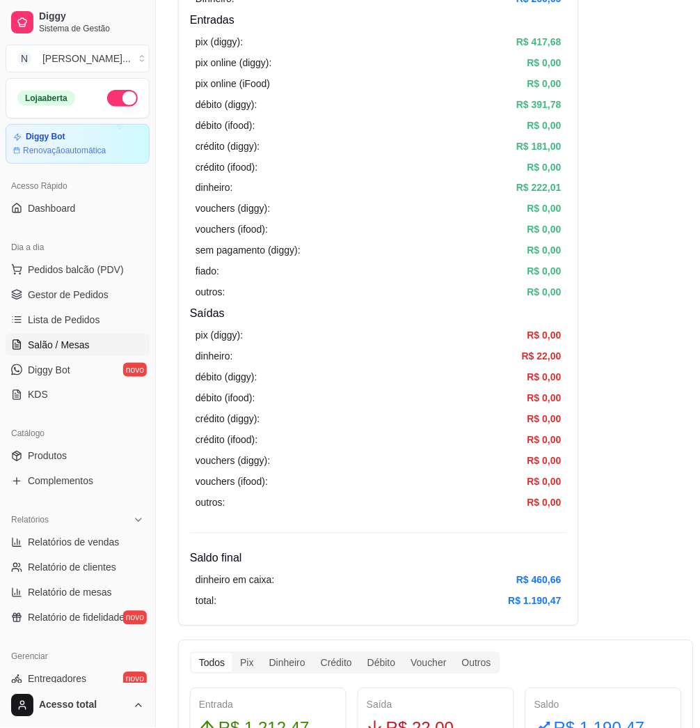
scroll to position [93, 0]
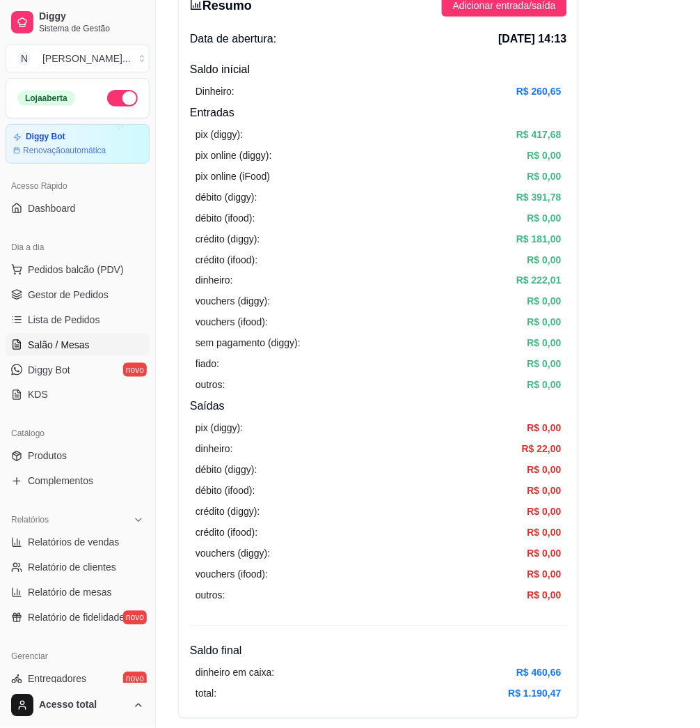
click at [76, 354] on link "Salão / Mesas" at bounding box center [78, 344] width 144 height 22
